Goal: Browse casually: Explore the website without a specific task or goal

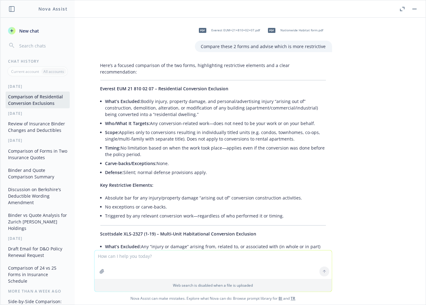
scroll to position [2089, 0]
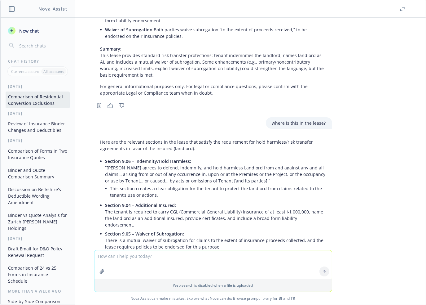
click at [278, 184] on li "This section creates a clear obligation for the tenant to protect the landlord …" at bounding box center [218, 191] width 216 height 15
